Goal: Ask a question

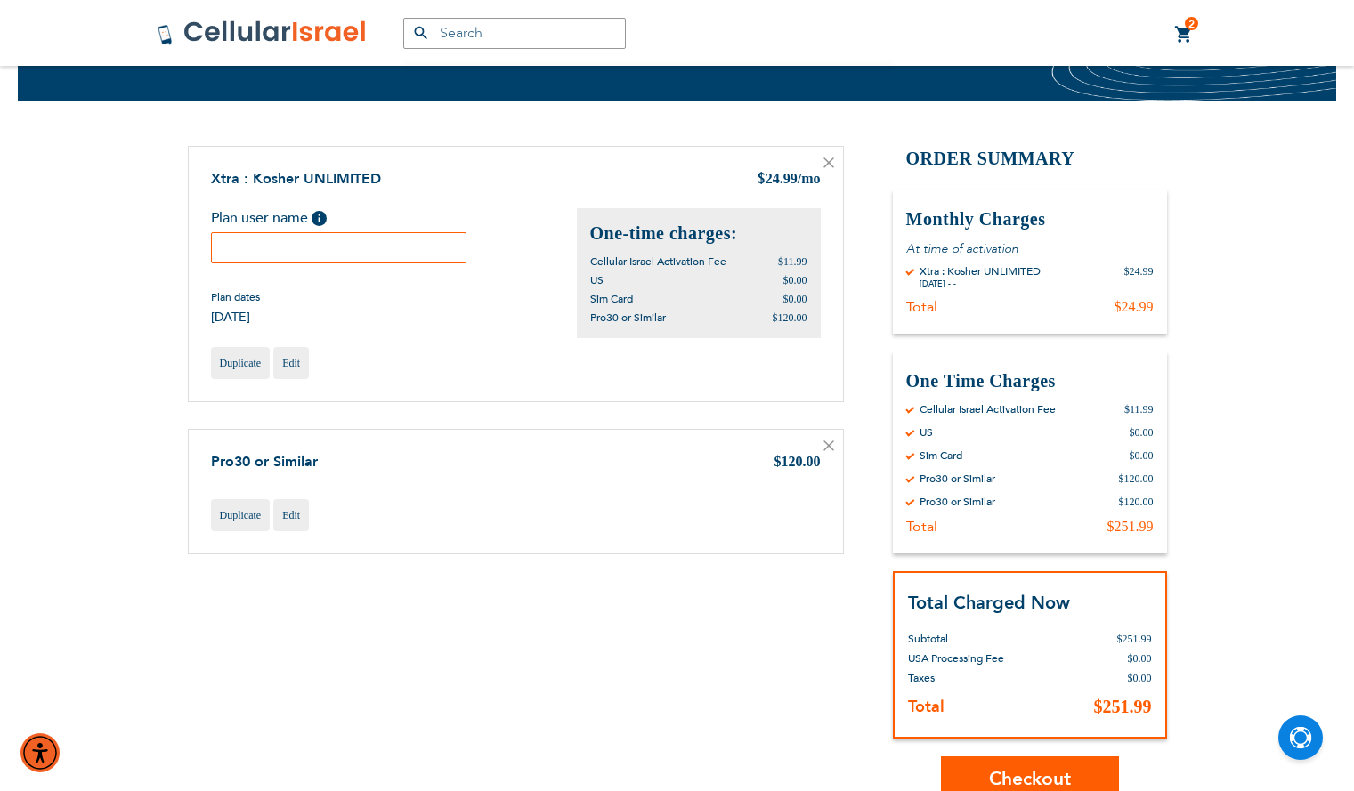
scroll to position [106, 0]
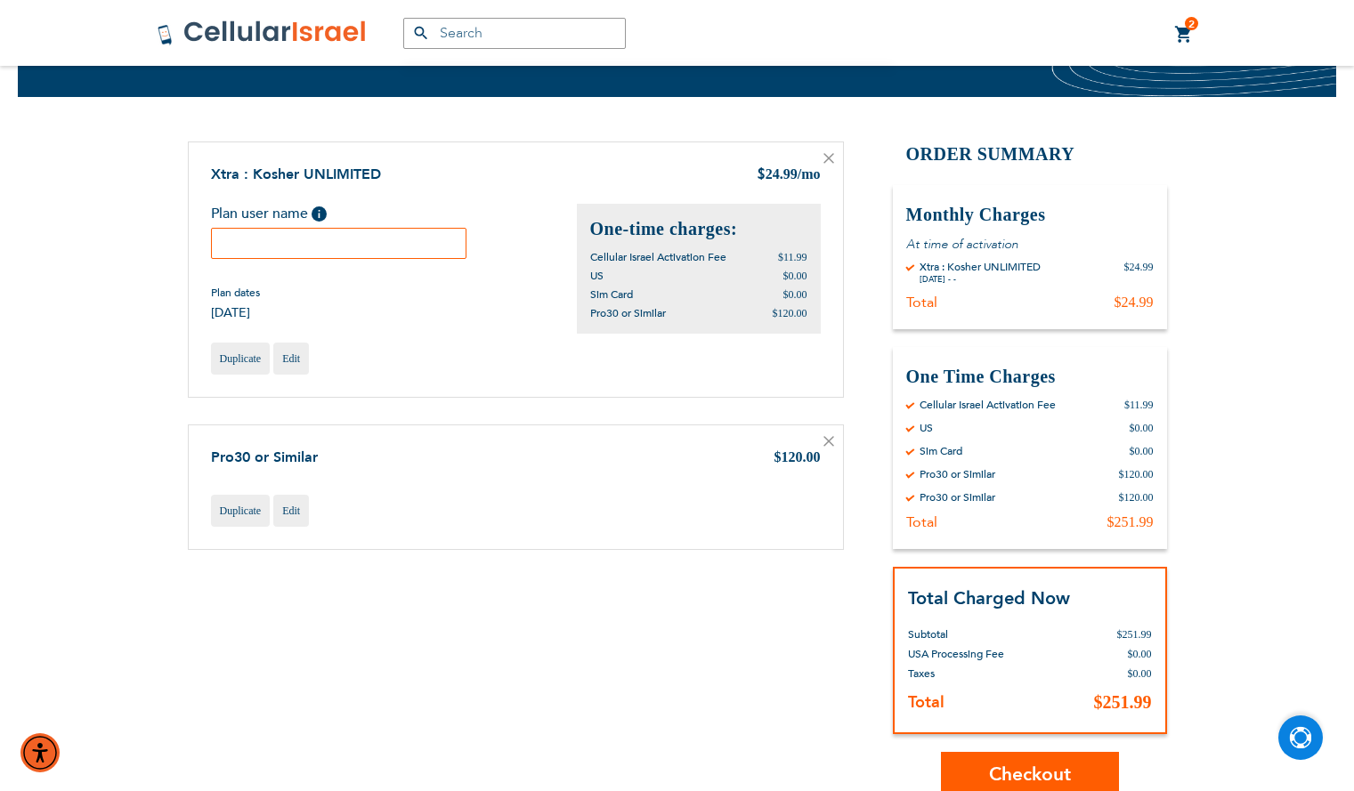
click at [1290, 733] on img "Open Chat" at bounding box center [1301, 738] width 22 height 22
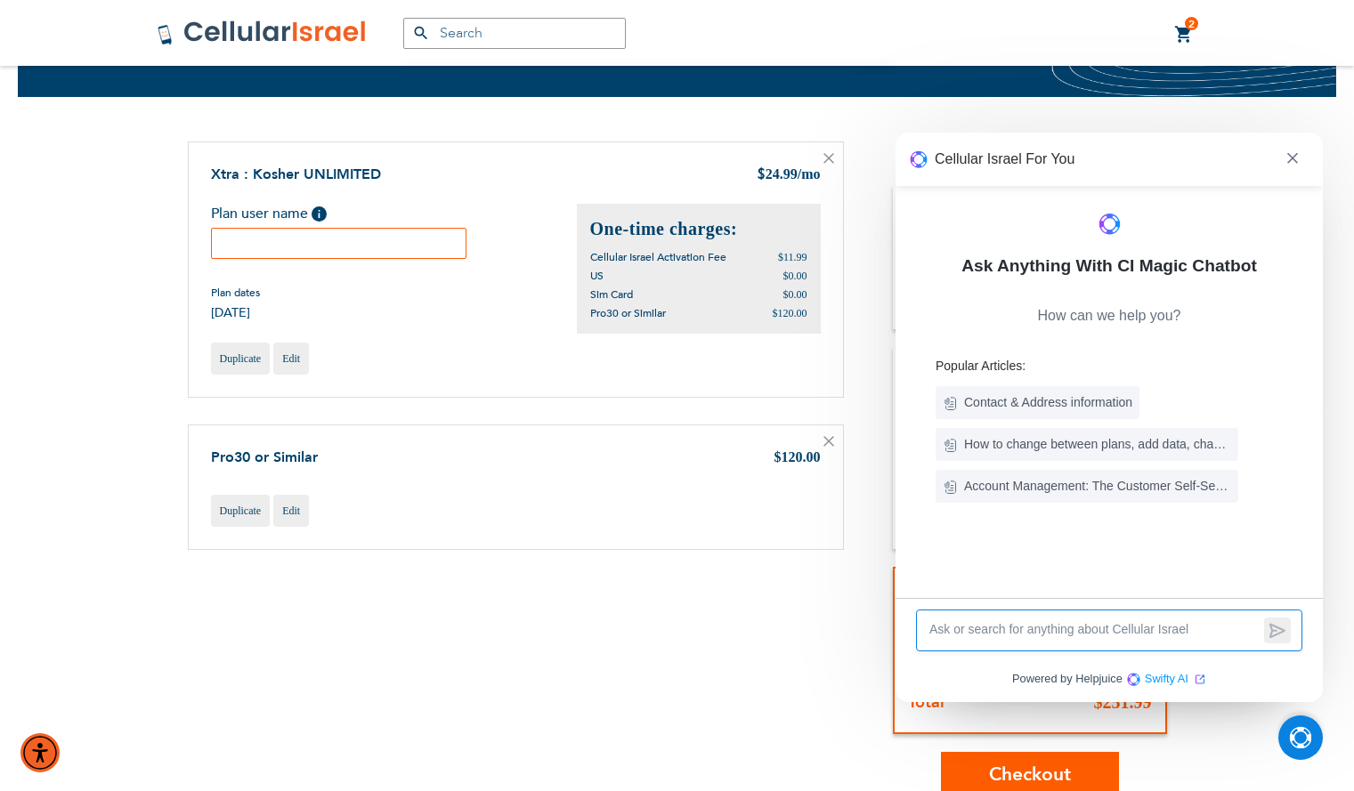
click at [1042, 622] on textarea at bounding box center [1093, 630] width 332 height 20
click at [1034, 628] on textarea at bounding box center [1093, 630] width 332 height 20
type textarea "is the pro 30 a meushar phone"
click at [1270, 631] on icon at bounding box center [1277, 630] width 18 height 17
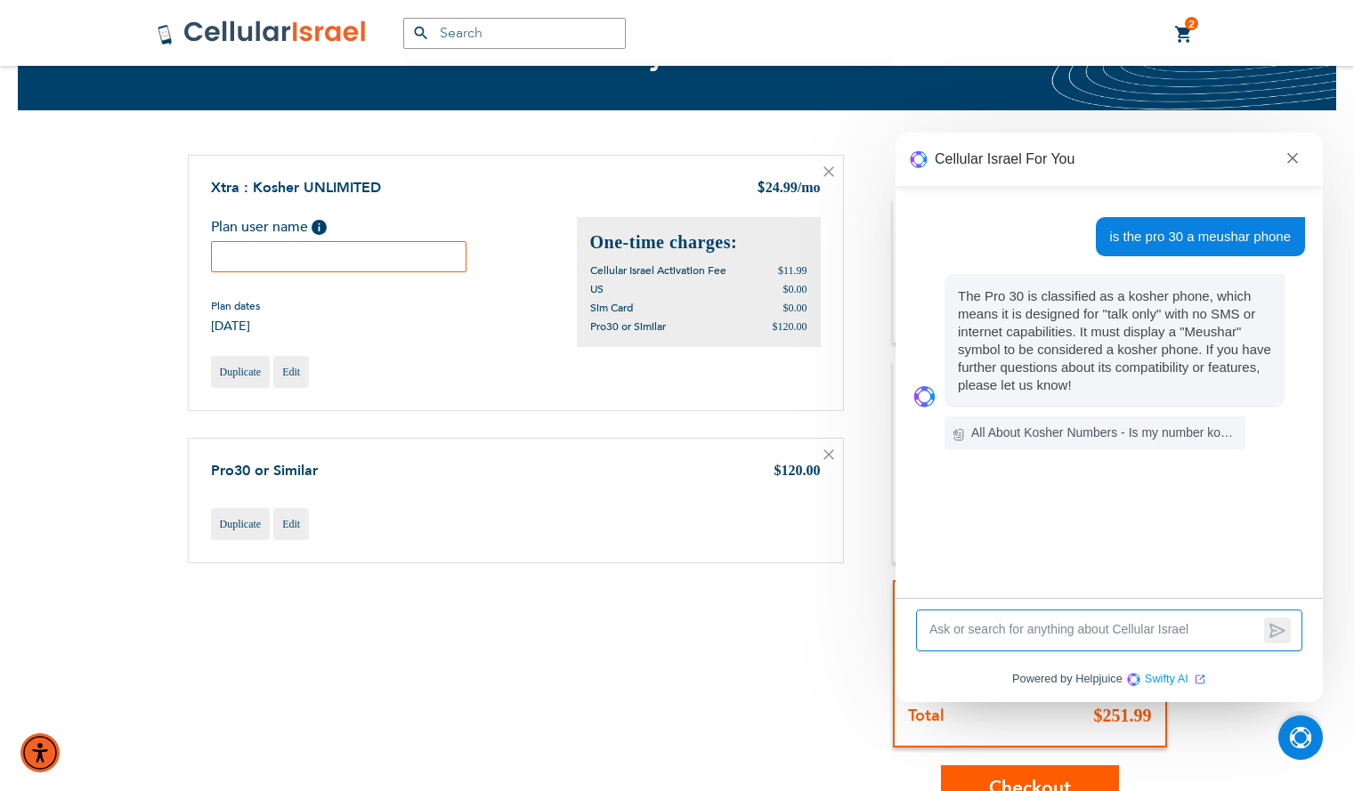
scroll to position [85, 0]
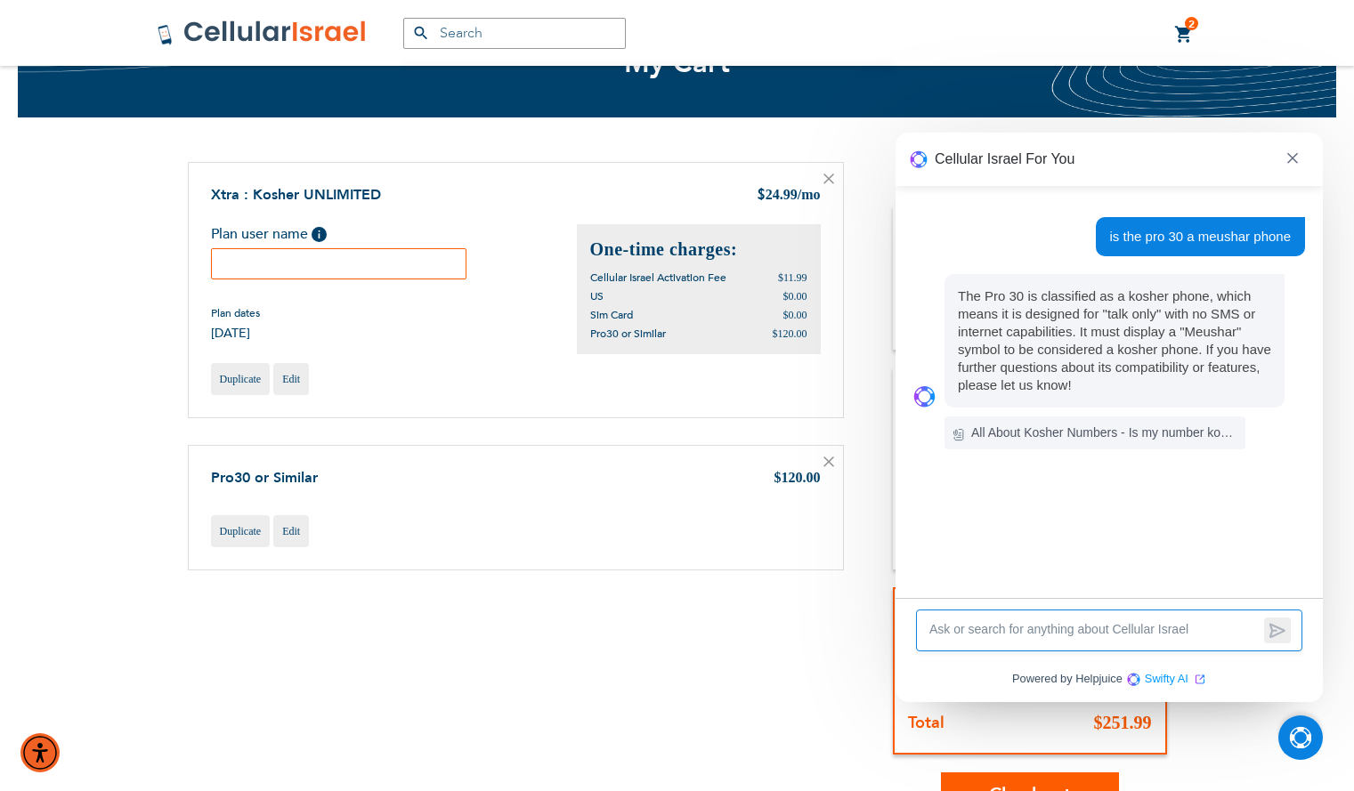
click at [1116, 628] on textarea at bounding box center [1093, 630] width 332 height 20
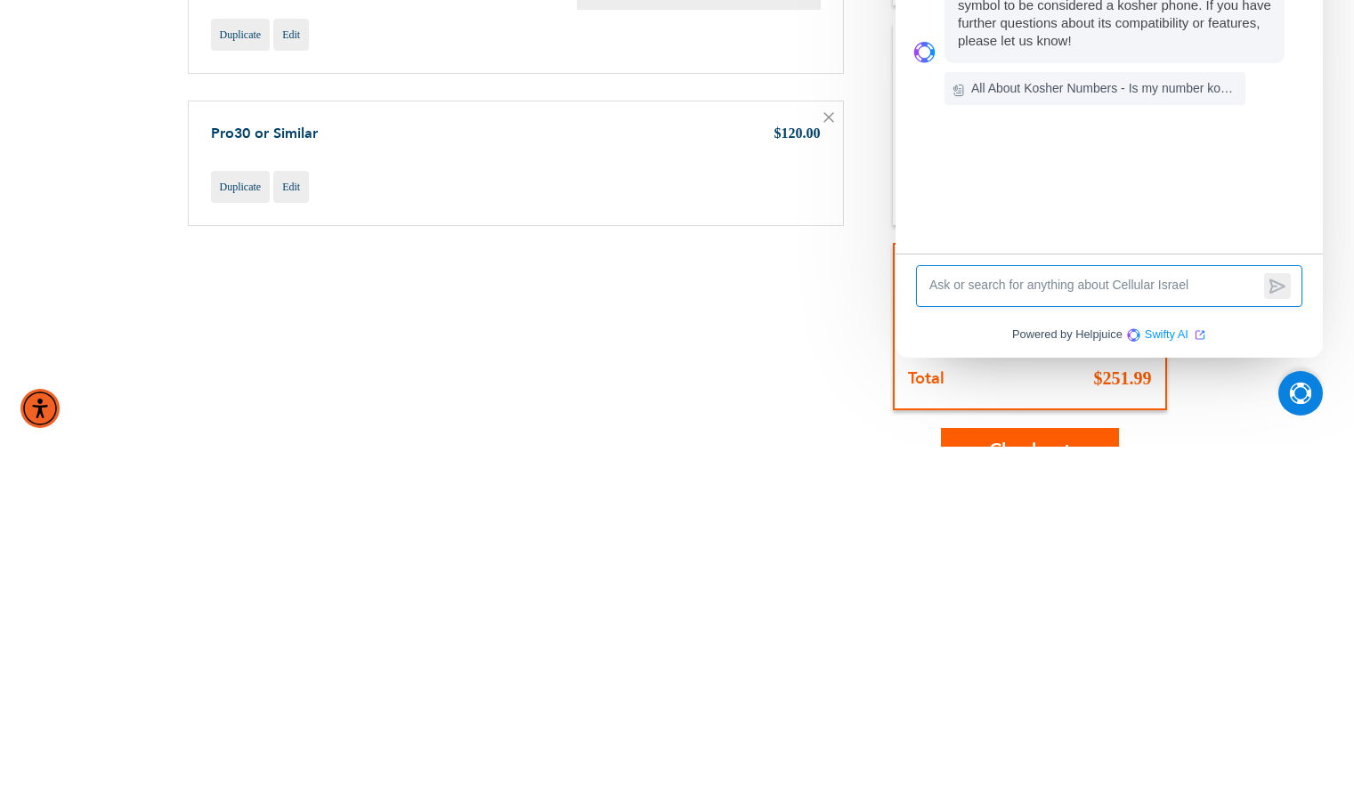
scroll to position [139, 0]
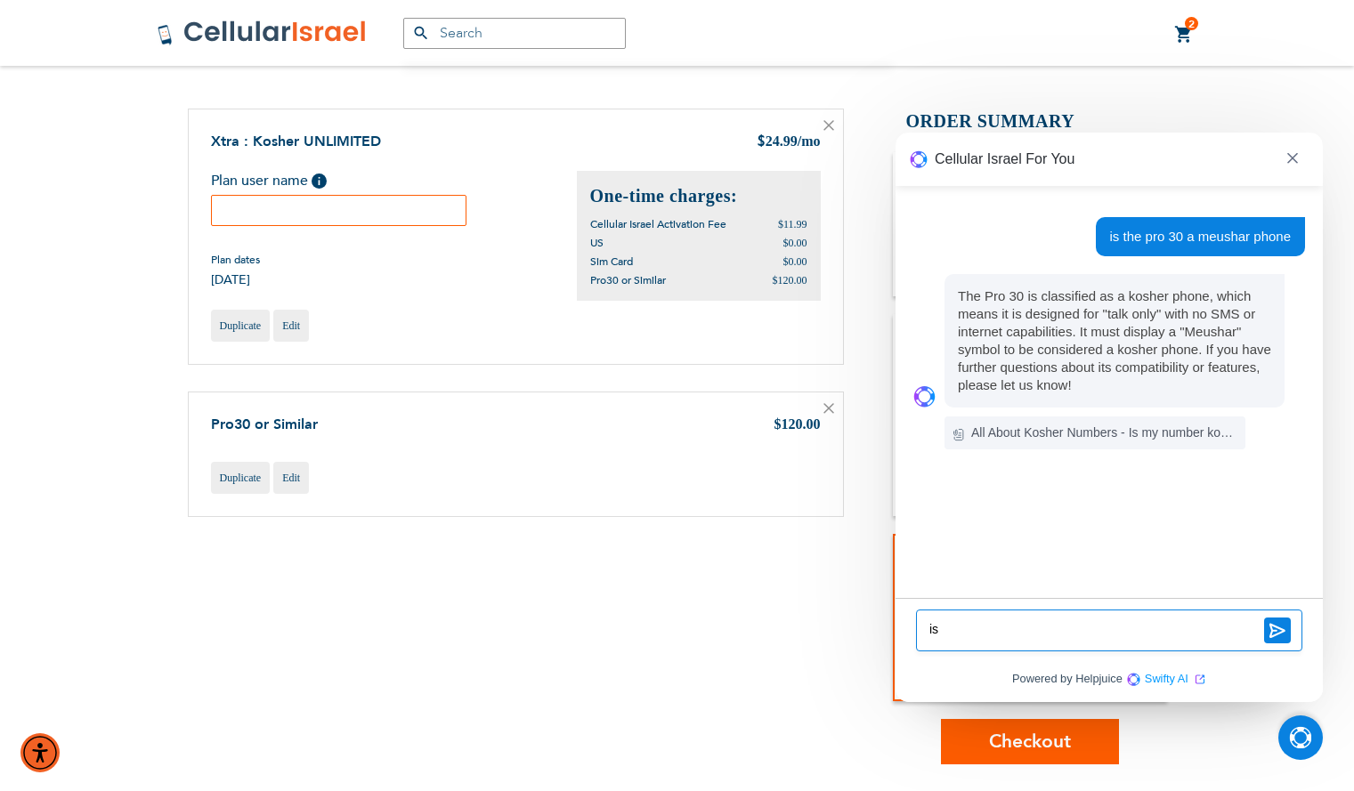
type textarea "i"
type textarea "what are the meushar"
click at [1274, 631] on icon at bounding box center [1277, 631] width 14 height 12
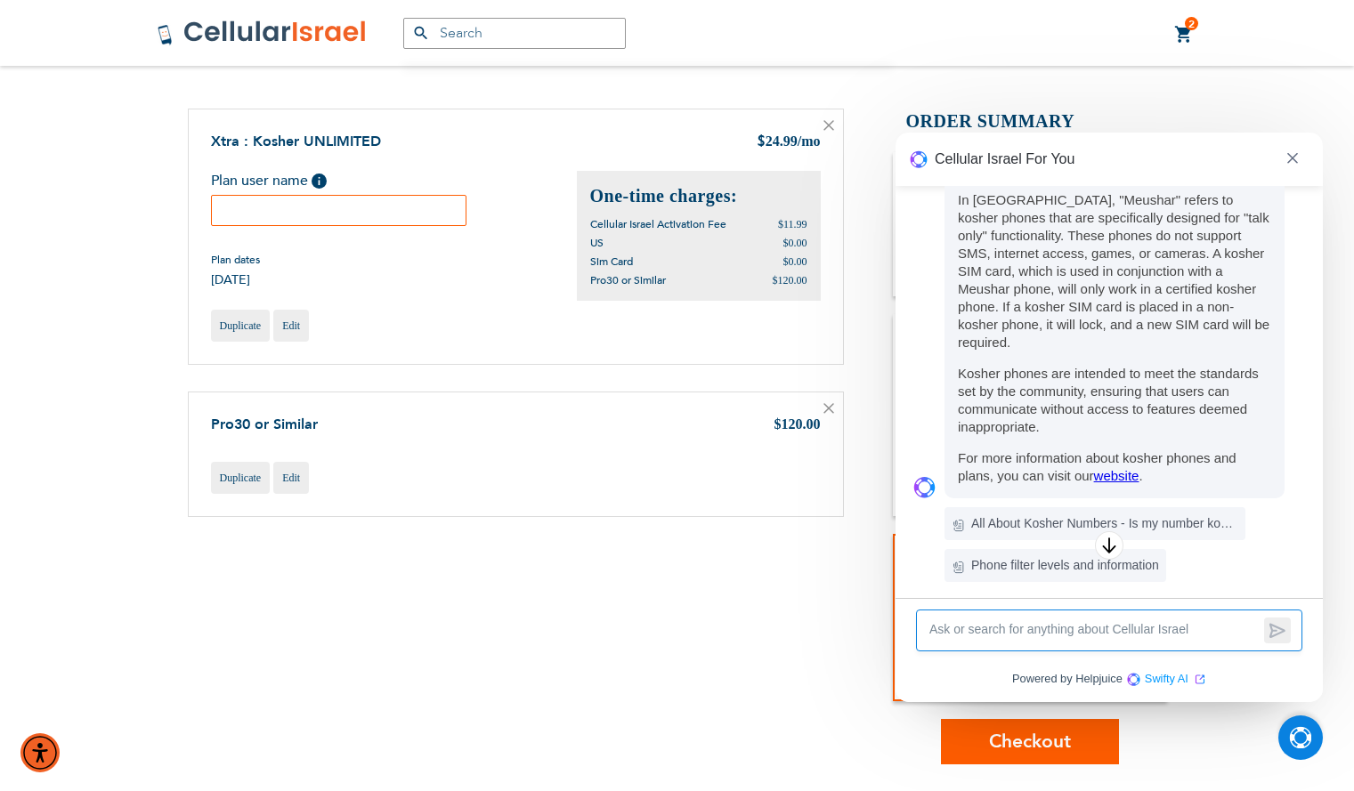
scroll to position [309, 0]
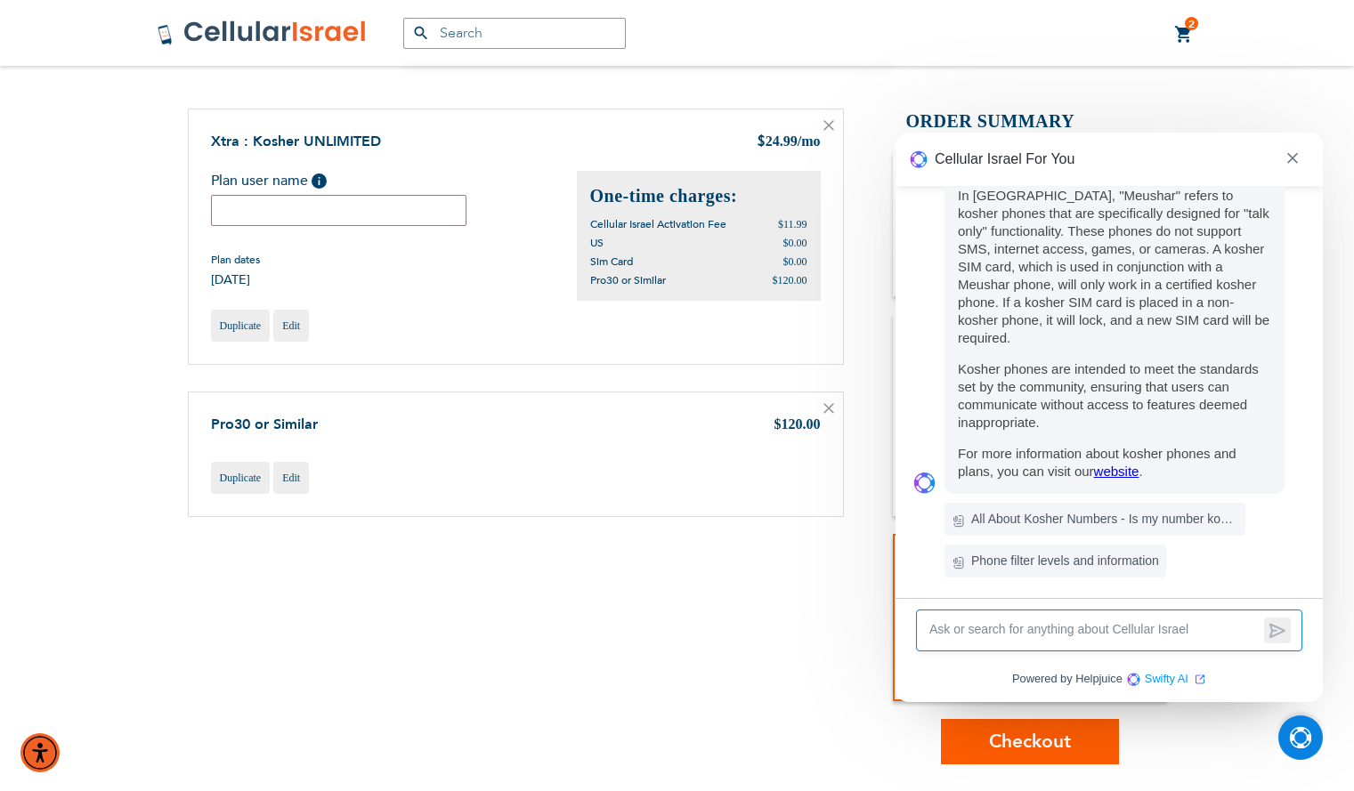
click at [1117, 464] on link "website" at bounding box center [1116, 471] width 45 height 15
